Goal: Find contact information: Find contact information

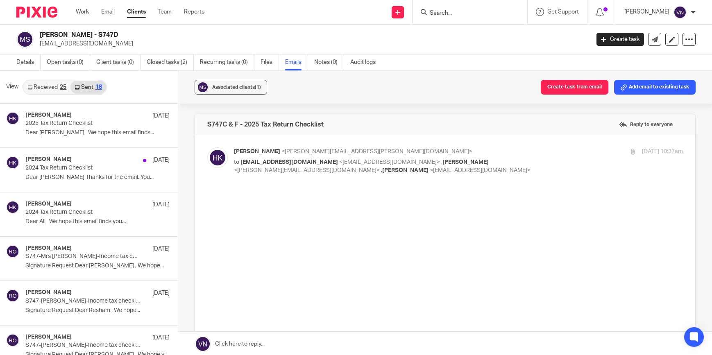
click at [465, 11] on input "Search" at bounding box center [466, 13] width 74 height 7
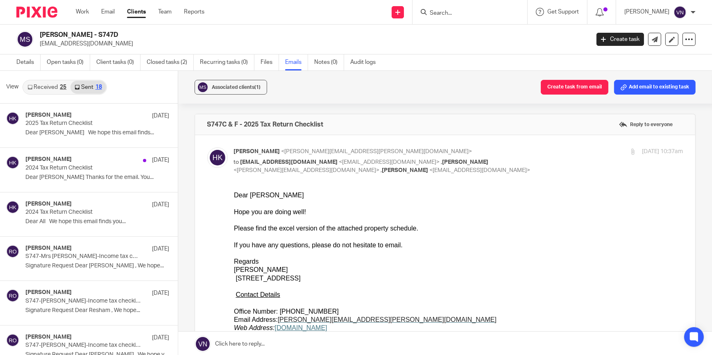
scroll to position [1, 0]
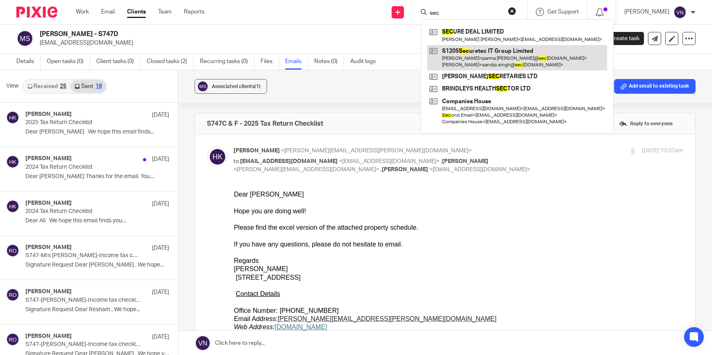
type input "sec"
click at [485, 59] on link at bounding box center [517, 57] width 180 height 25
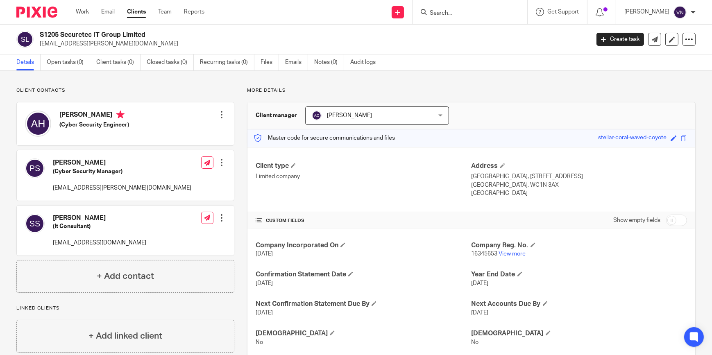
drag, startPoint x: 122, startPoint y: 44, endPoint x: 40, endPoint y: 43, distance: 82.4
click at [40, 43] on p "parma.sanghera@securetec.uk" at bounding box center [312, 44] width 544 height 8
copy p "parma.sanghera@securetec.uk"
drag, startPoint x: 138, startPoint y: 189, endPoint x: 52, endPoint y: 186, distance: 86.5
click at [52, 186] on div "Parmjit Sanghera (Cyber Security Manager) parma.sanghera@securetec.uk Edit cont…" at bounding box center [125, 175] width 217 height 50
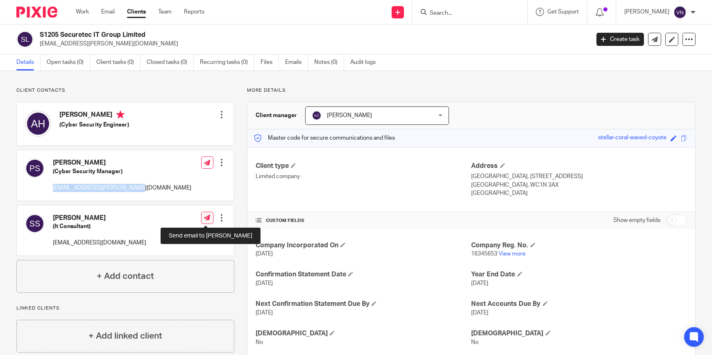
copy p "parma.sanghera@securetec.uk"
